Goal: Task Accomplishment & Management: Use online tool/utility

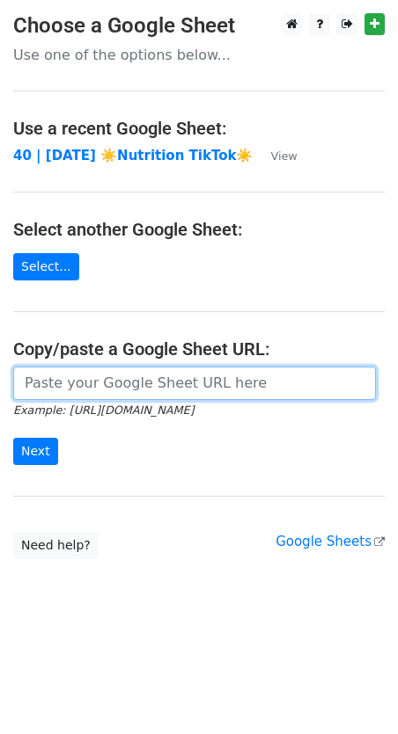
click at [177, 369] on input "url" at bounding box center [194, 383] width 362 height 33
paste input "[URL][DOMAIN_NAME]"
type input "[URL][DOMAIN_NAME]"
click at [13, 438] on input "Next" at bounding box center [35, 451] width 45 height 27
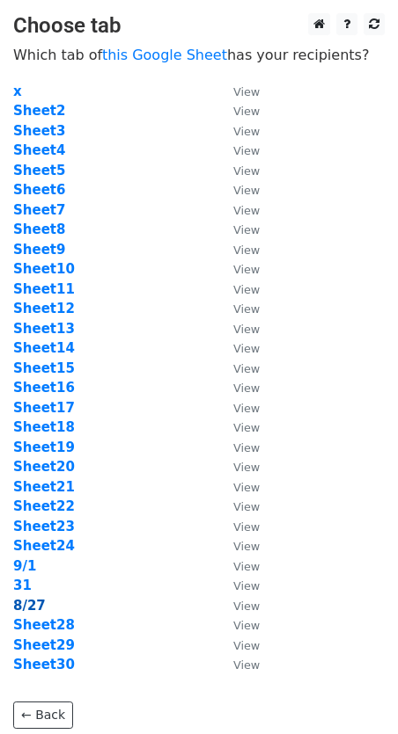
click at [22, 608] on strong "8/27" at bounding box center [29, 606] width 33 height 16
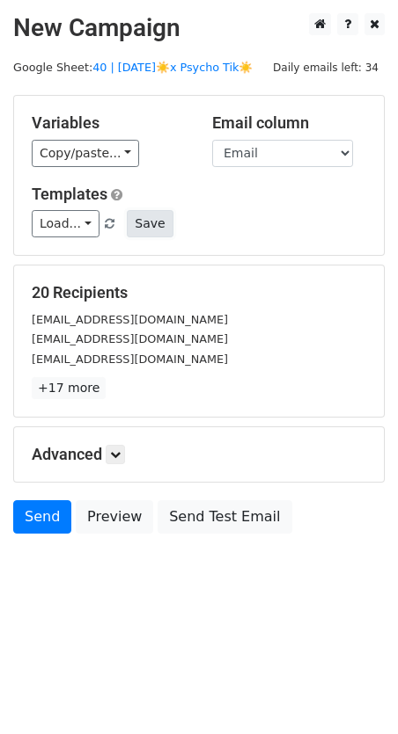
click at [155, 223] on button "Save" at bounding box center [150, 223] width 46 height 27
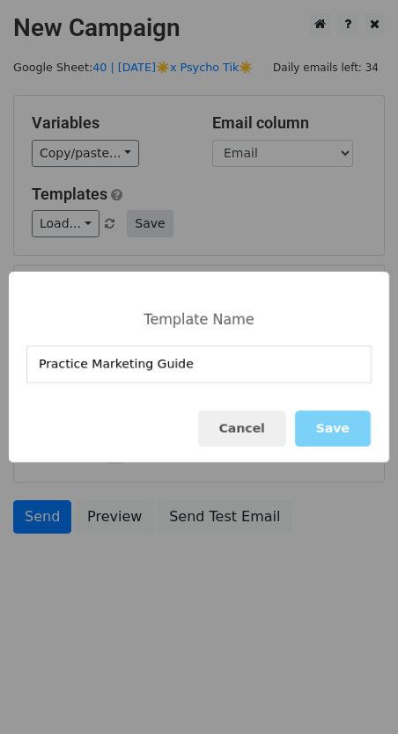
type input "Practice Marketing Guide"
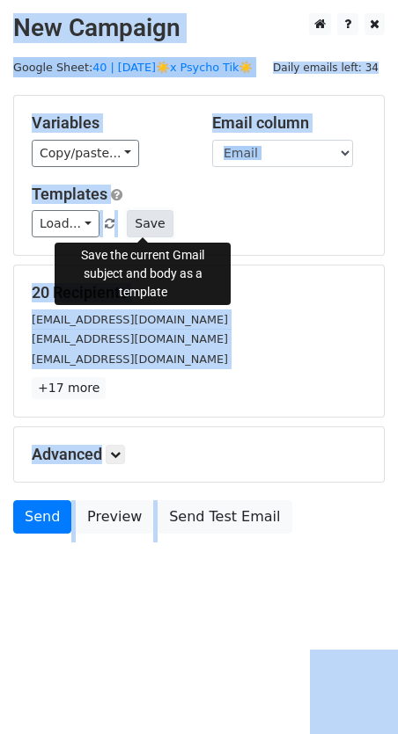
click at [143, 226] on button "Save" at bounding box center [150, 223] width 46 height 27
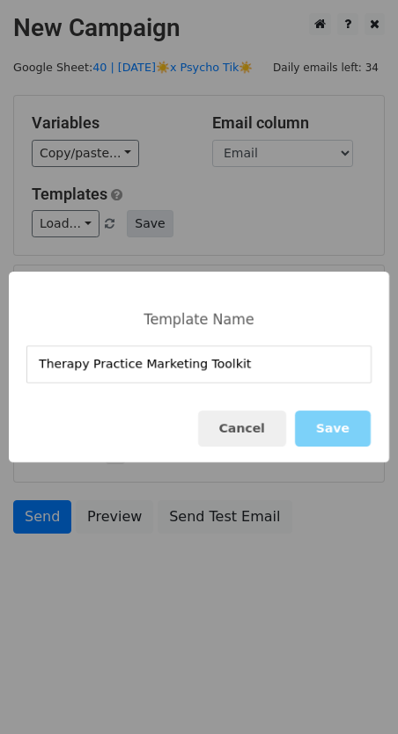
type input "Therapy Practice Marketing Toolkit"
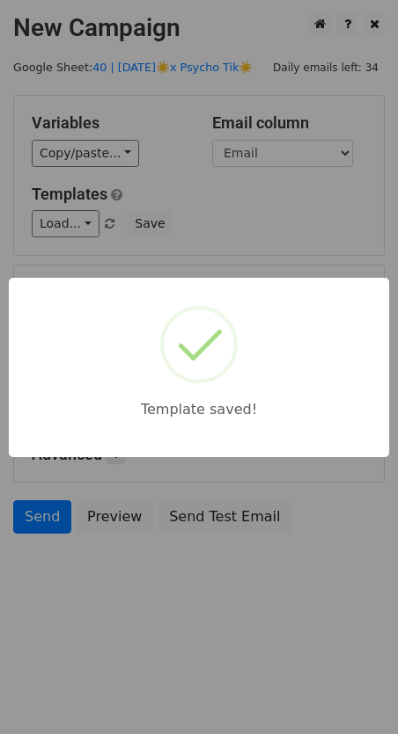
click at [265, 218] on div "Template saved!" at bounding box center [199, 367] width 398 height 734
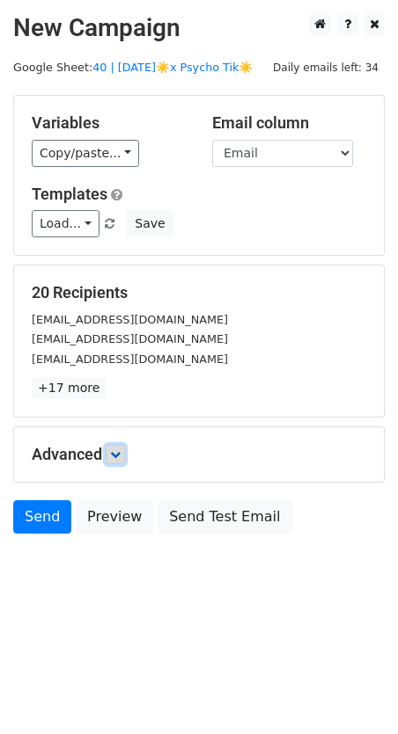
click at [115, 455] on icon at bounding box center [115, 454] width 11 height 11
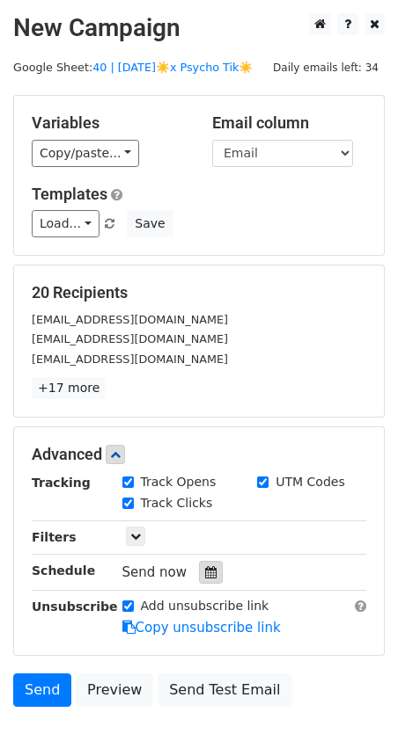
click at [205, 566] on icon at bounding box center [210, 572] width 11 height 12
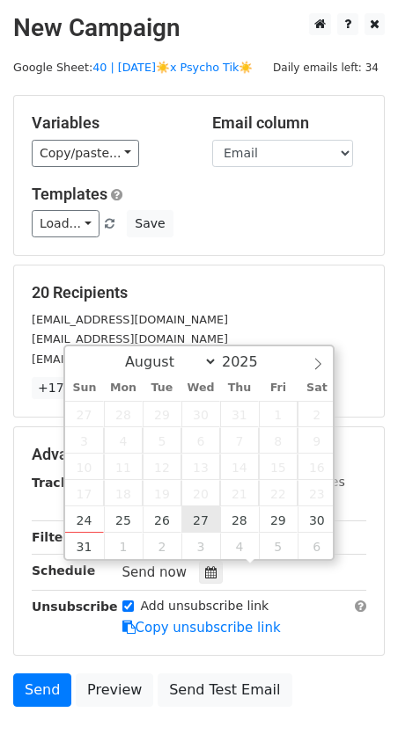
type input "2025-08-27 12:00"
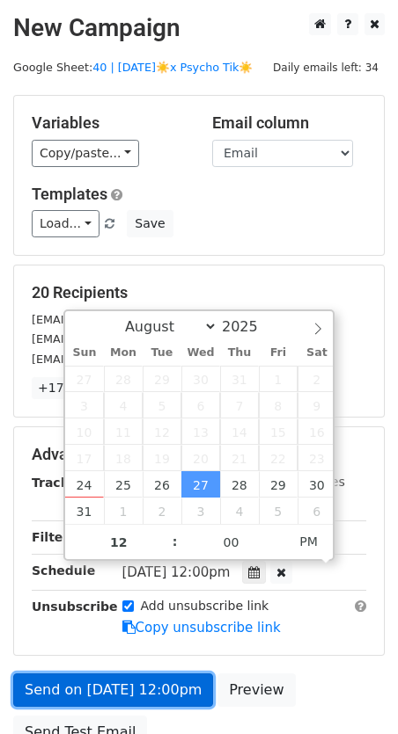
click at [134, 681] on link "Send on Aug 27 at 12:00pm" at bounding box center [113, 690] width 200 height 33
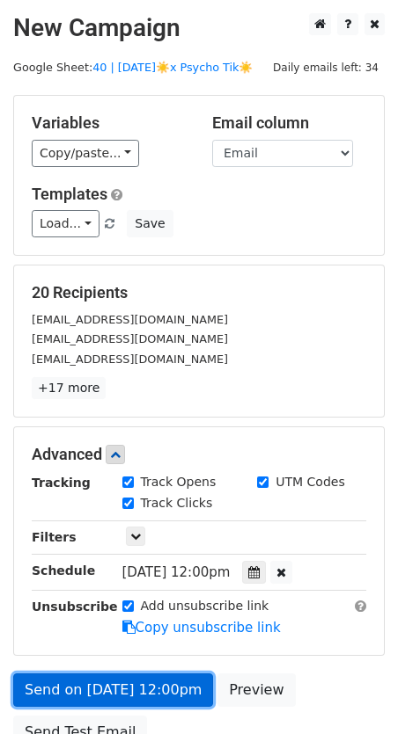
click at [127, 690] on link "Send on Aug 27 at 12:00pm" at bounding box center [113, 690] width 200 height 33
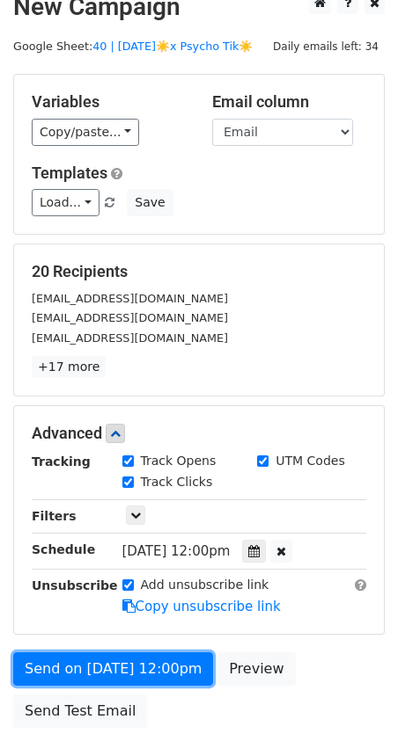
scroll to position [81, 0]
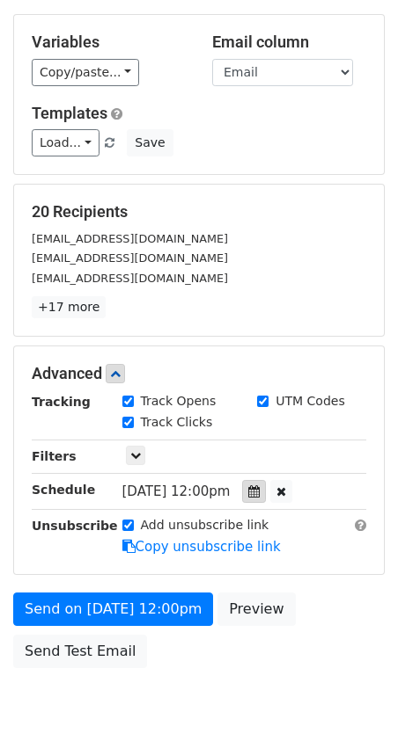
click at [259, 494] on icon at bounding box center [253, 491] width 11 height 12
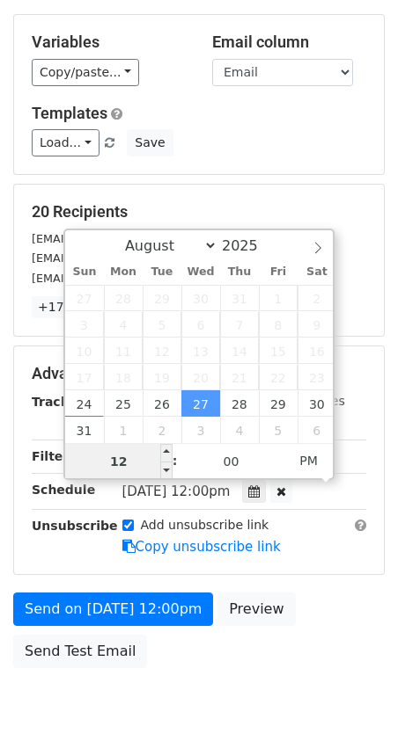
click at [129, 451] on input "12" at bounding box center [118, 461] width 107 height 35
type input "6"
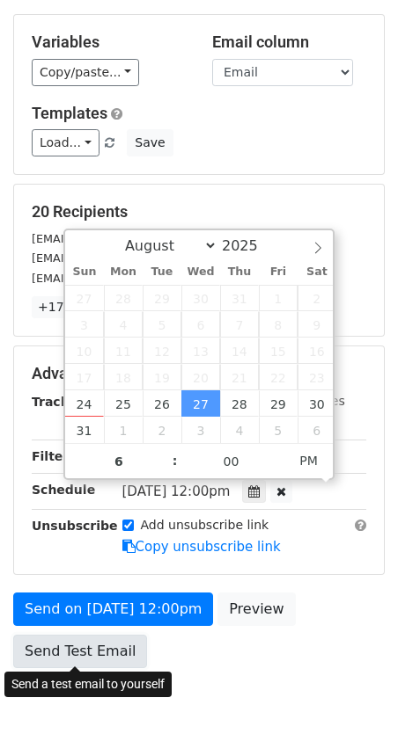
type input "2025-08-27 18:00"
click at [55, 649] on link "Send Test Email" at bounding box center [80, 651] width 134 height 33
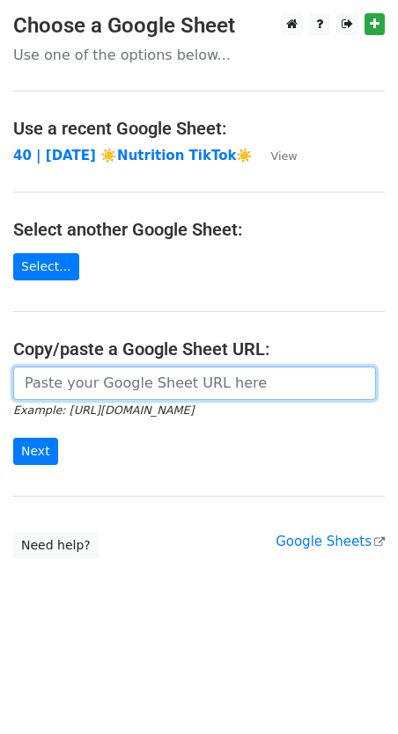
click at [134, 387] on input "url" at bounding box center [194, 383] width 362 height 33
paste input "[URL][DOMAIN_NAME]"
type input "[URL][DOMAIN_NAME]"
click at [13, 438] on input "Next" at bounding box center [35, 451] width 45 height 27
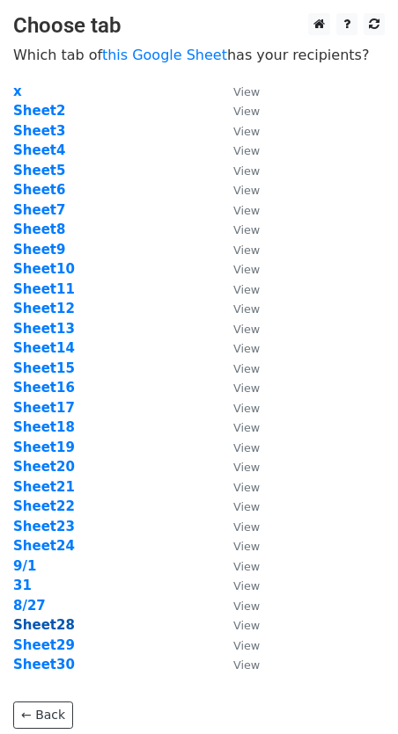
click at [50, 621] on strong "Sheet28" at bounding box center [44, 625] width 62 height 16
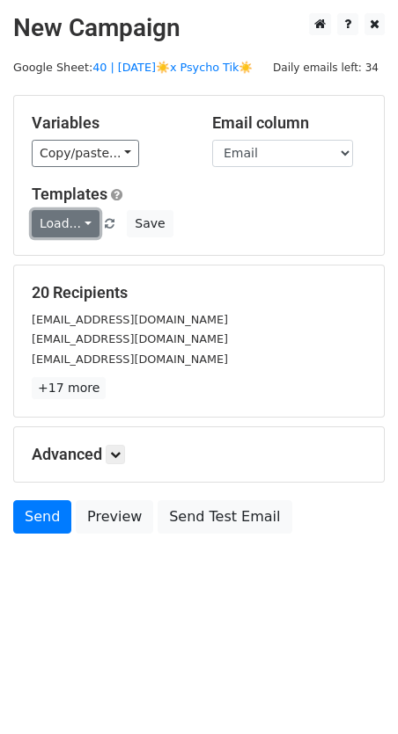
click at [62, 221] on link "Load..." at bounding box center [66, 223] width 68 height 27
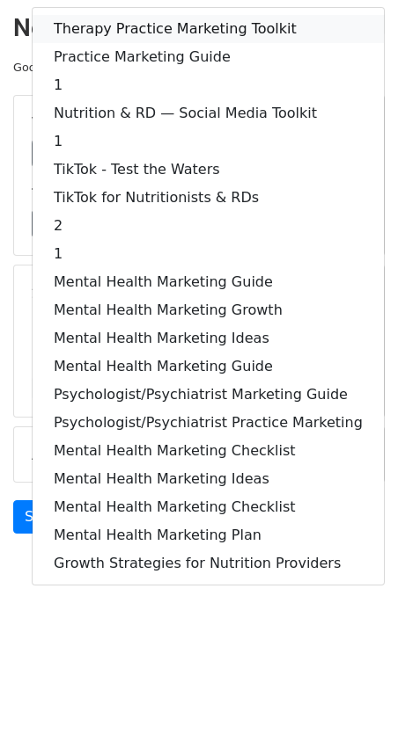
click at [134, 26] on link "Therapy Practice Marketing Toolkit" at bounding box center [208, 29] width 351 height 28
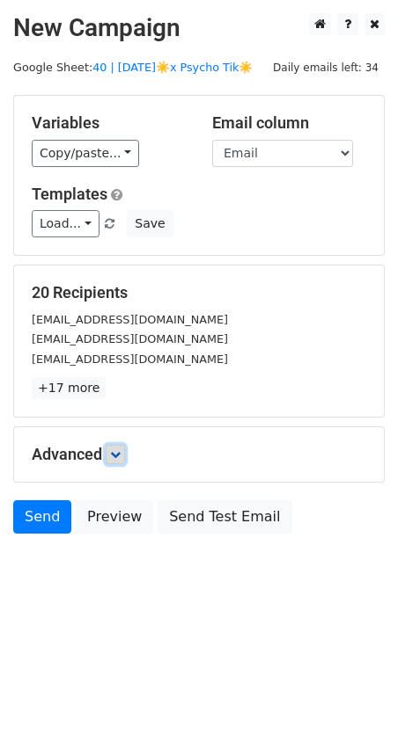
click at [120, 451] on icon at bounding box center [115, 454] width 11 height 11
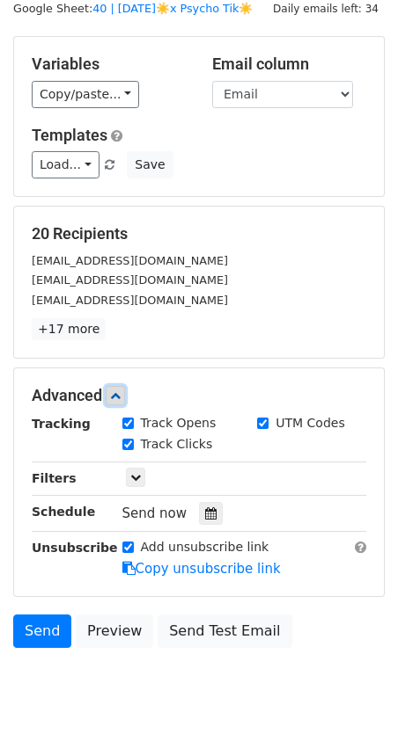
scroll to position [120, 0]
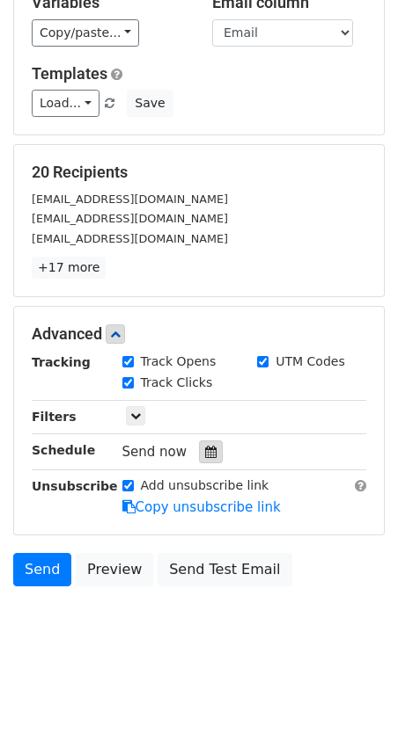
click at [205, 446] on icon at bounding box center [210, 452] width 11 height 12
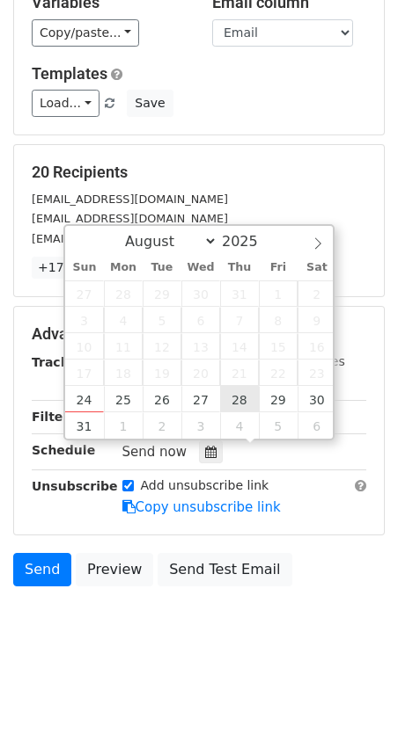
type input "2025-08-28 12:00"
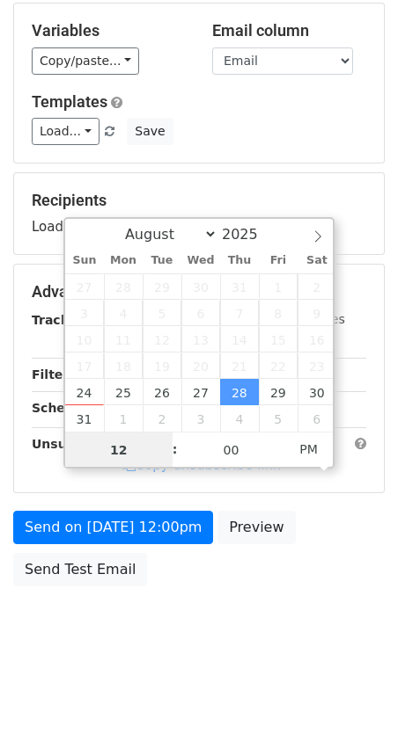
type input "7"
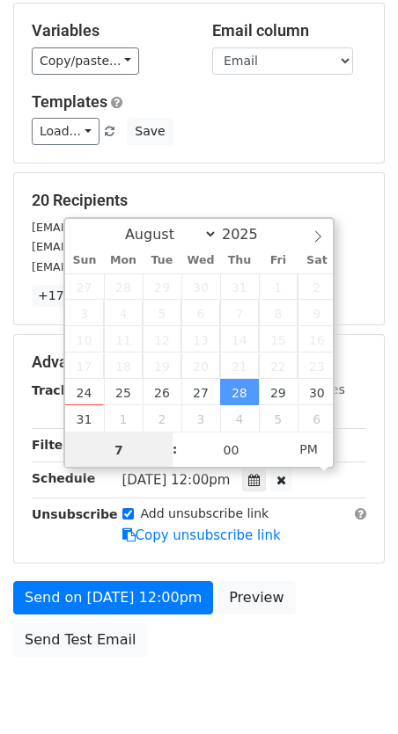
scroll to position [120, 0]
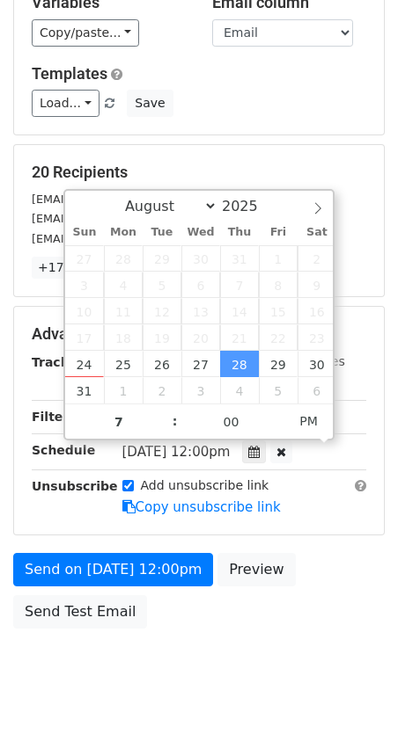
type input "2025-08-28 19:00"
click at [93, 634] on div "Send on Aug 28 at 12:00pm Preview Send Test Email" at bounding box center [199, 595] width 398 height 84
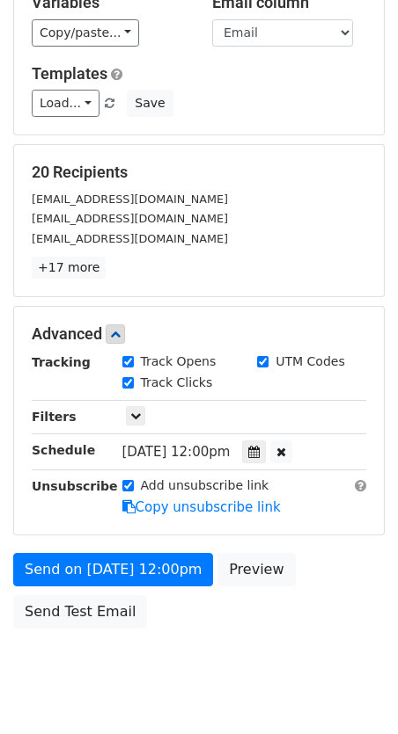
scroll to position [92, 0]
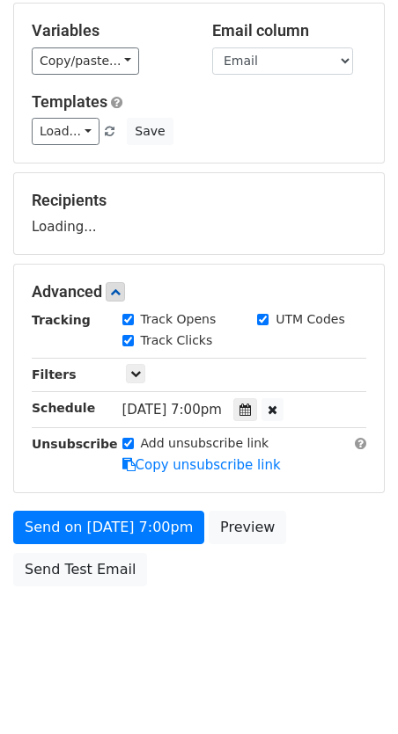
click at [90, 600] on body "New Campaign Daily emails left: 34 Google Sheet: 40 | AUG 27☀️x Psycho Tik☀️ Va…" at bounding box center [199, 293] width 398 height 745
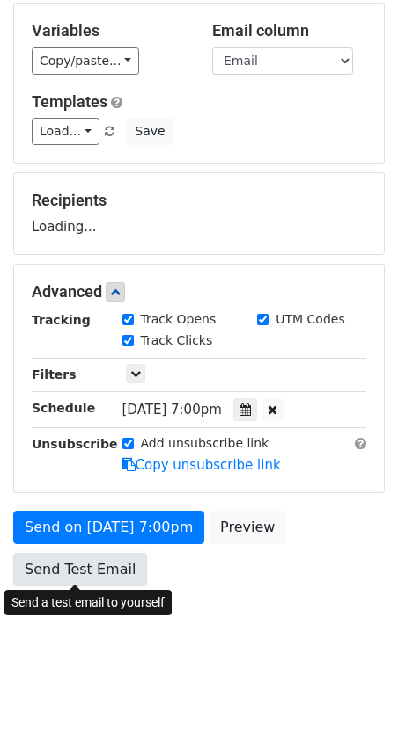
click at [84, 558] on form "Variables Copy/paste... {{Email}} Email column Email Templates Load... Therapy …" at bounding box center [198, 299] width 371 height 593
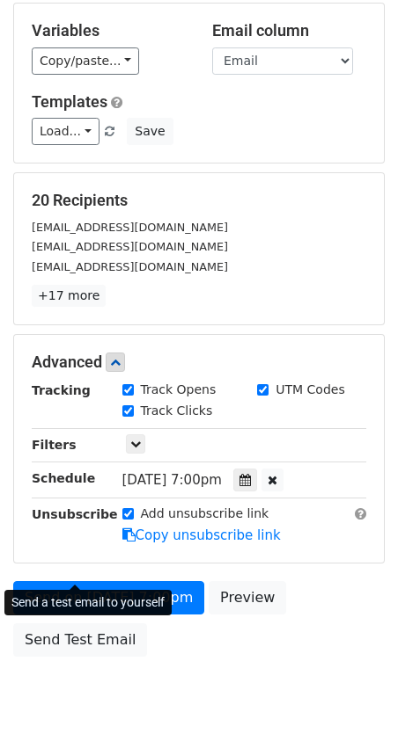
click at [82, 659] on div "Send on Aug 28 at 7:00pm Preview Send Test Email" at bounding box center [199, 623] width 398 height 84
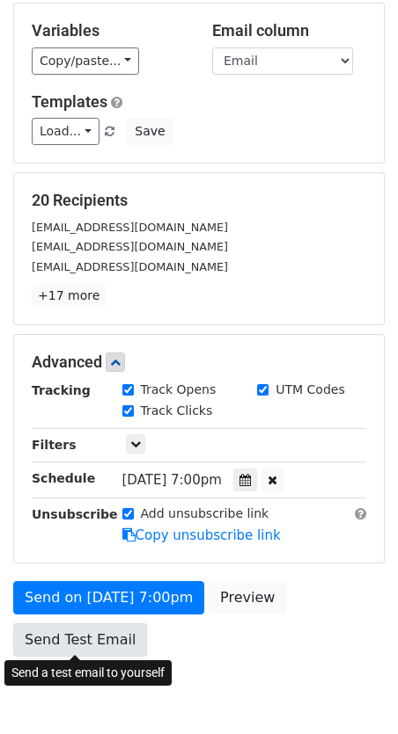
click at [93, 639] on link "Send Test Email" at bounding box center [80, 640] width 134 height 33
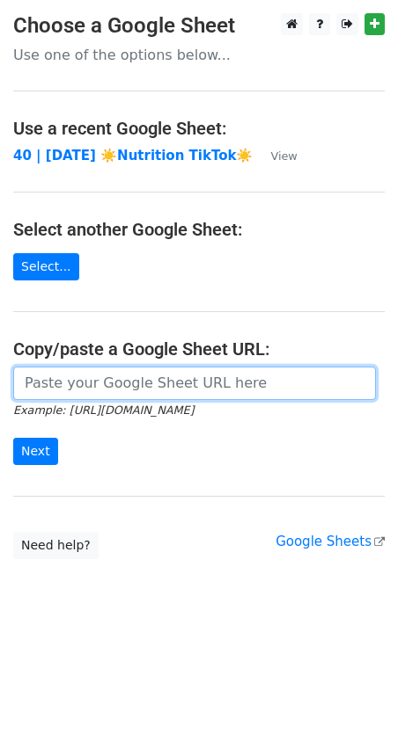
click at [106, 386] on input "url" at bounding box center [194, 383] width 362 height 33
paste input "[URL][DOMAIN_NAME]"
type input "[URL][DOMAIN_NAME]"
click at [13, 438] on input "Next" at bounding box center [35, 451] width 45 height 27
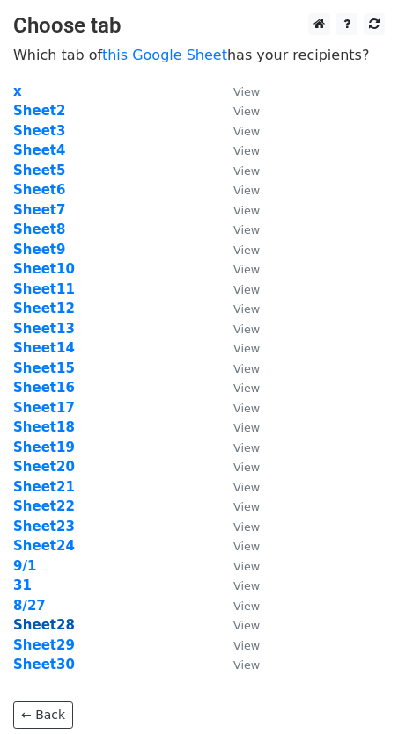
click at [55, 623] on strong "Sheet28" at bounding box center [44, 625] width 62 height 16
click at [45, 645] on strong "Sheet29" at bounding box center [44, 646] width 62 height 16
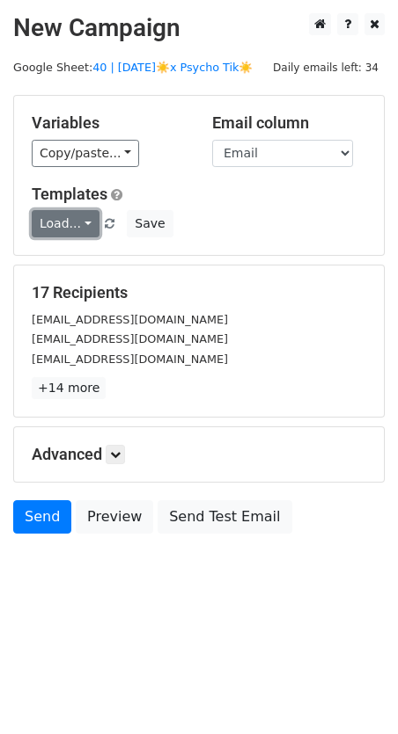
click at [54, 222] on link "Load..." at bounding box center [66, 223] width 68 height 27
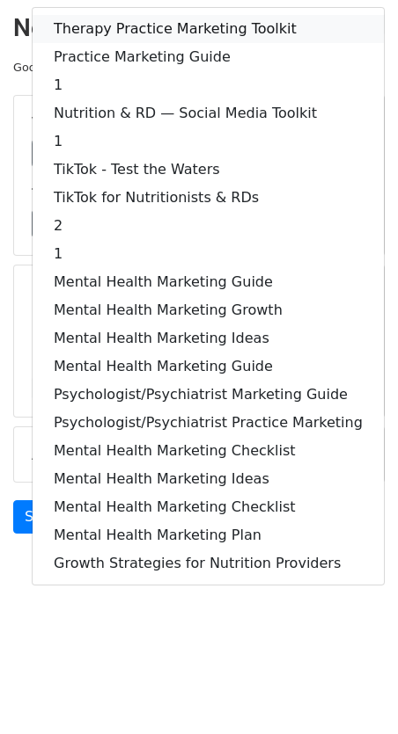
click at [151, 28] on link "Therapy Practice Marketing Toolkit" at bounding box center [208, 29] width 351 height 28
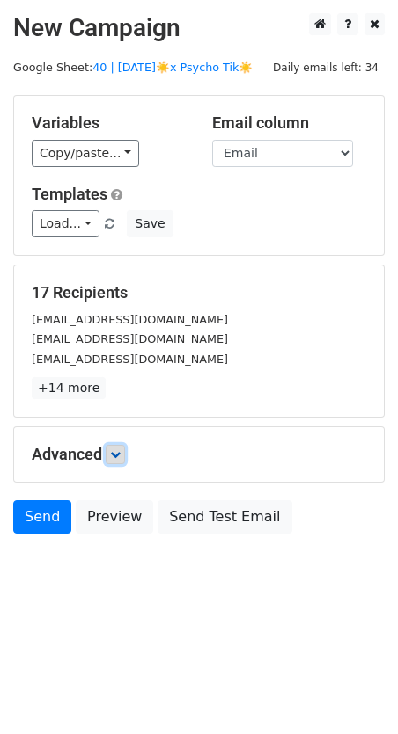
click at [120, 449] on icon at bounding box center [115, 454] width 11 height 11
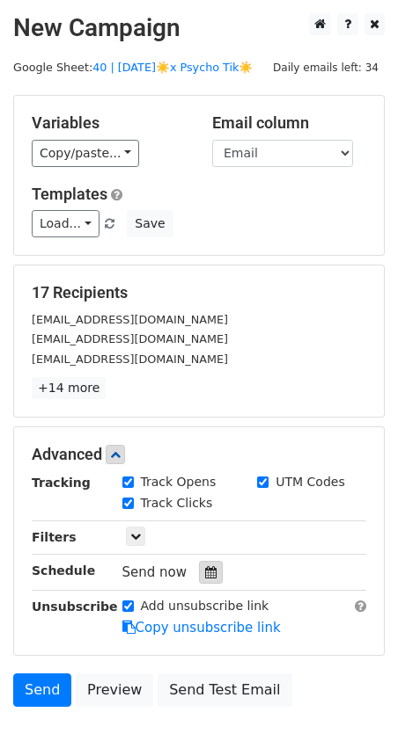
click at [206, 573] on icon at bounding box center [210, 572] width 11 height 12
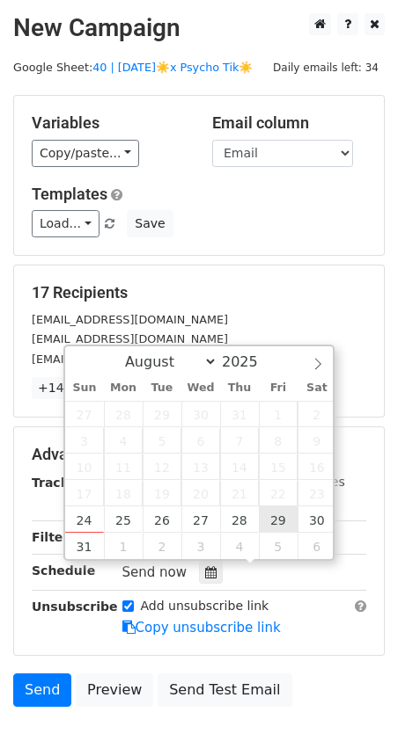
type input "[DATE] 12:00"
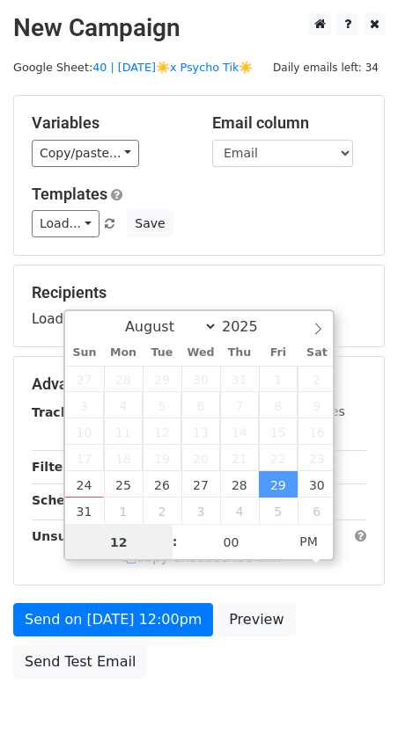
type input "7"
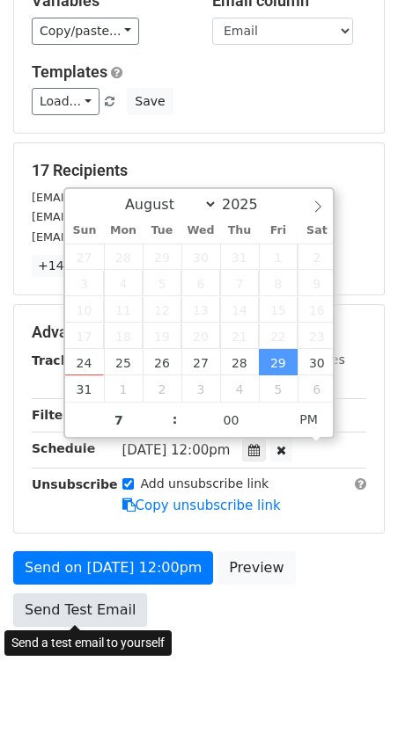
type input "[DATE] 19:00"
click at [74, 623] on link "Send Test Email" at bounding box center [80, 610] width 134 height 33
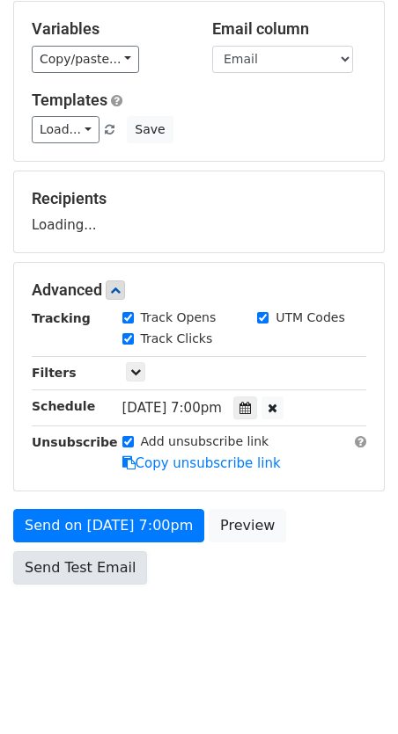
scroll to position [92, 0]
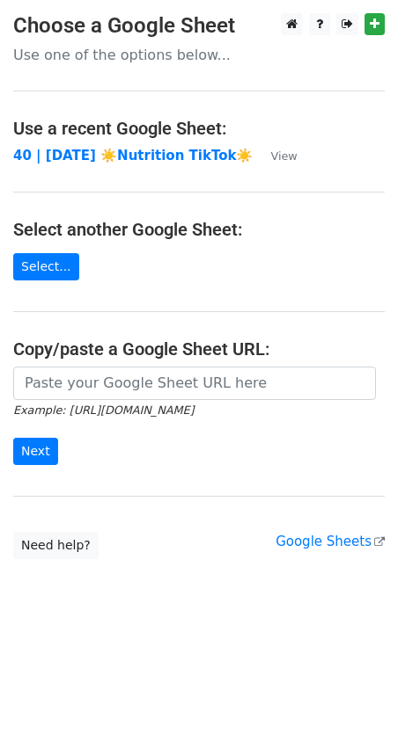
click at [147, 359] on h4 "Copy/paste a Google Sheet URL:" at bounding box center [198, 349] width 371 height 21
click at [144, 362] on main "Choose a Google Sheet Use one of the options below... Use a recent Google Sheet…" at bounding box center [199, 286] width 398 height 546
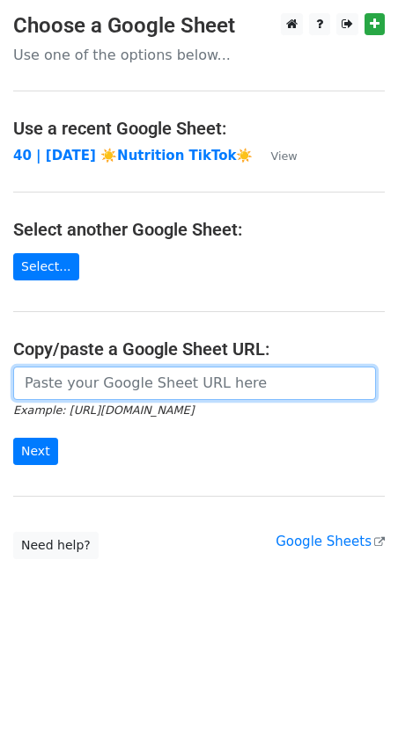
click at [113, 383] on input "url" at bounding box center [194, 383] width 362 height 33
paste input "https://docs.google.com/spreadsheets/d/1V25b3QnELGz025n7UkAWVZxrEk6rsfWc3Dinpk2…"
type input "https://docs.google.com/spreadsheets/d/1V25b3QnELGz025n7UkAWVZxrEk6rsfWc3Dinpk2…"
click at [13, 438] on input "Next" at bounding box center [35, 451] width 45 height 27
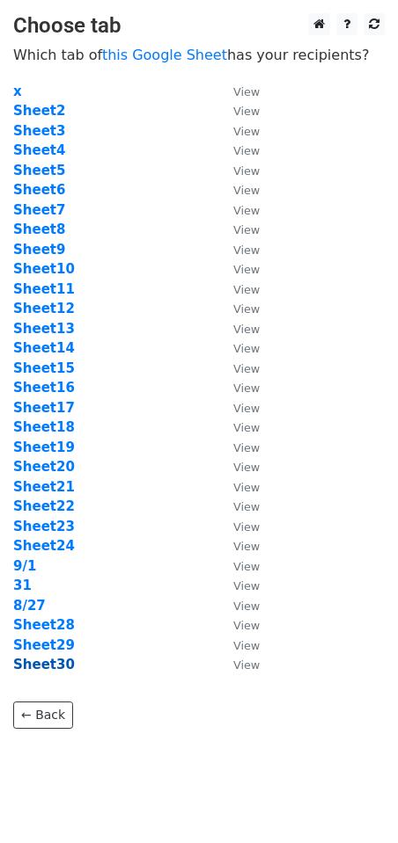
click at [62, 669] on strong "Sheet30" at bounding box center [44, 665] width 62 height 16
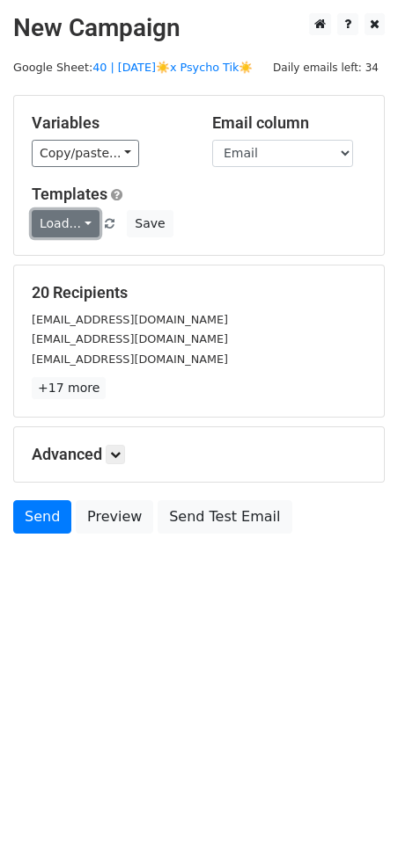
click at [74, 227] on link "Load..." at bounding box center [66, 223] width 68 height 27
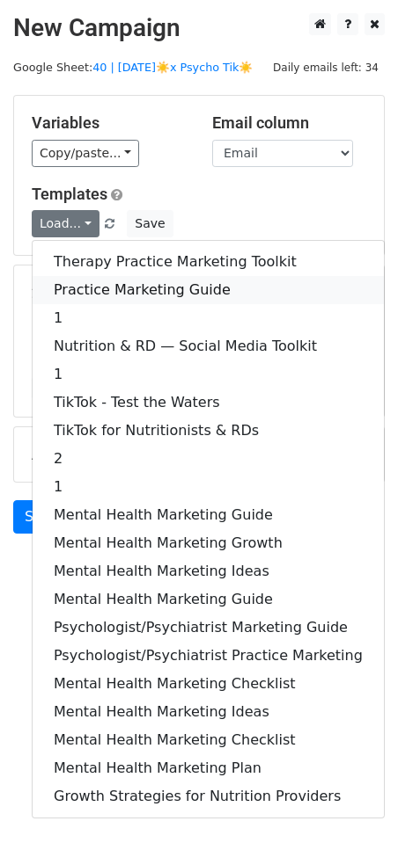
click at [98, 281] on link "Practice Marketing Guide" at bounding box center [208, 290] width 351 height 28
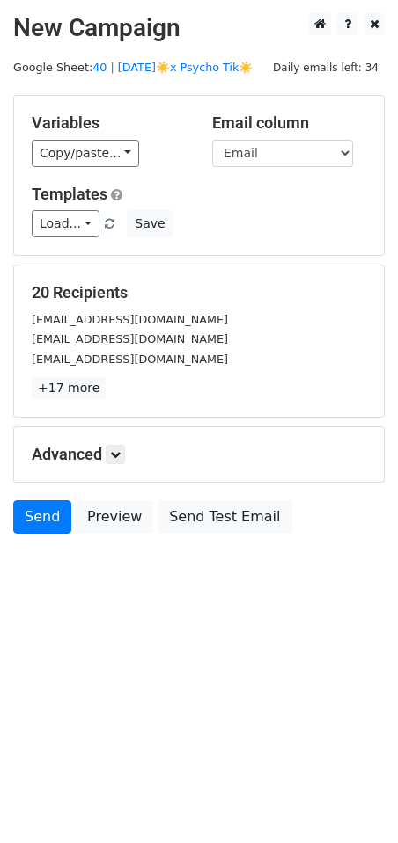
click at [119, 464] on div "Advanced Tracking Track Opens UTM Codes Track Clicks Filters Only include sprea…" at bounding box center [198, 454] width 369 height 55
click at [119, 459] on link at bounding box center [115, 454] width 19 height 19
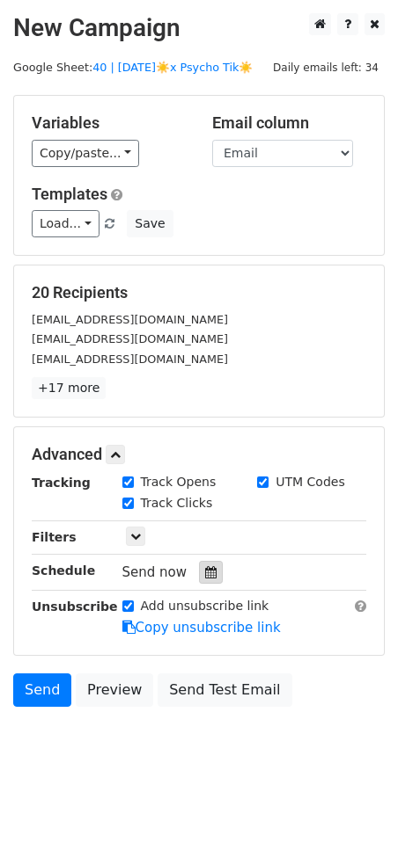
click at [205, 574] on icon at bounding box center [210, 572] width 11 height 12
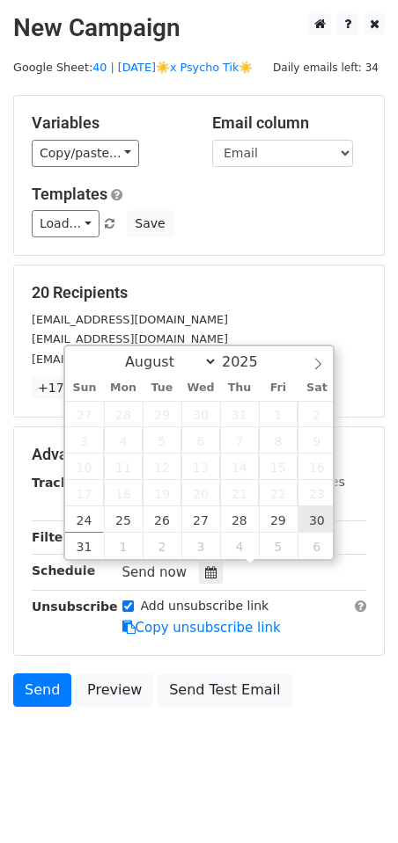
type input "[DATE] 12:00"
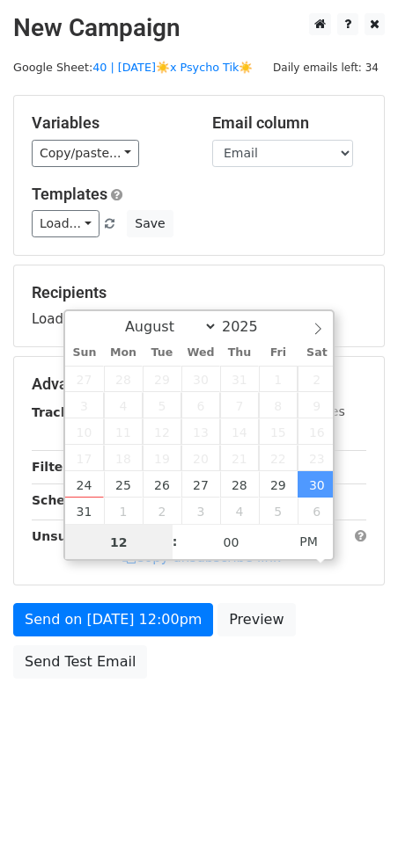
type input "7"
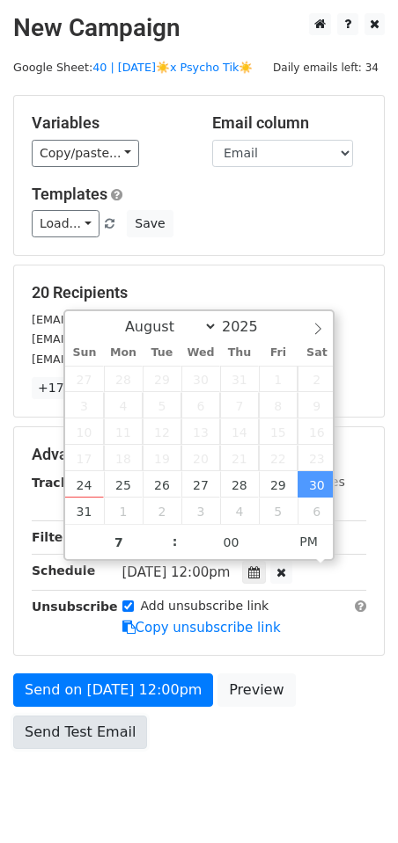
type input "[DATE] 19:00"
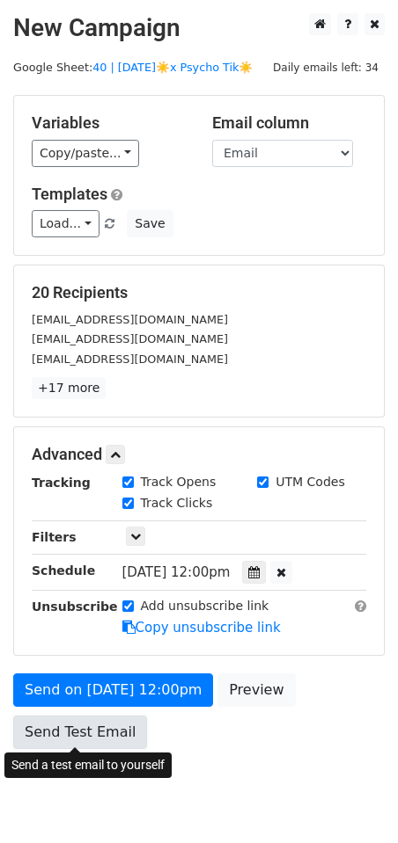
click at [91, 726] on link "Send Test Email" at bounding box center [80, 732] width 134 height 33
